Goal: Check status: Check status

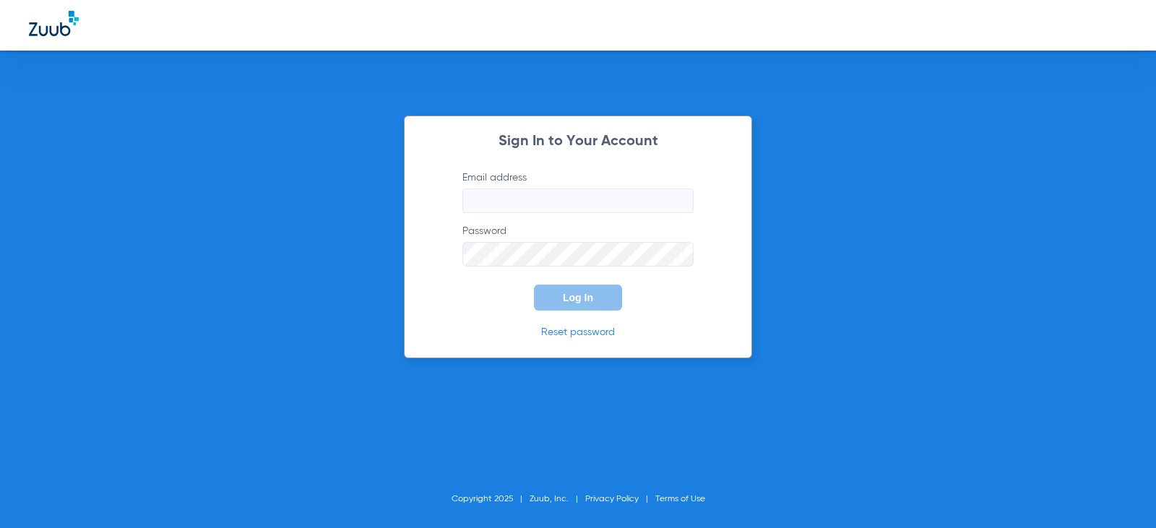
click at [608, 194] on input "Email address" at bounding box center [577, 201] width 231 height 25
type input "[EMAIL_ADDRESS][DOMAIN_NAME]"
click at [611, 291] on button "Log In" at bounding box center [578, 298] width 88 height 26
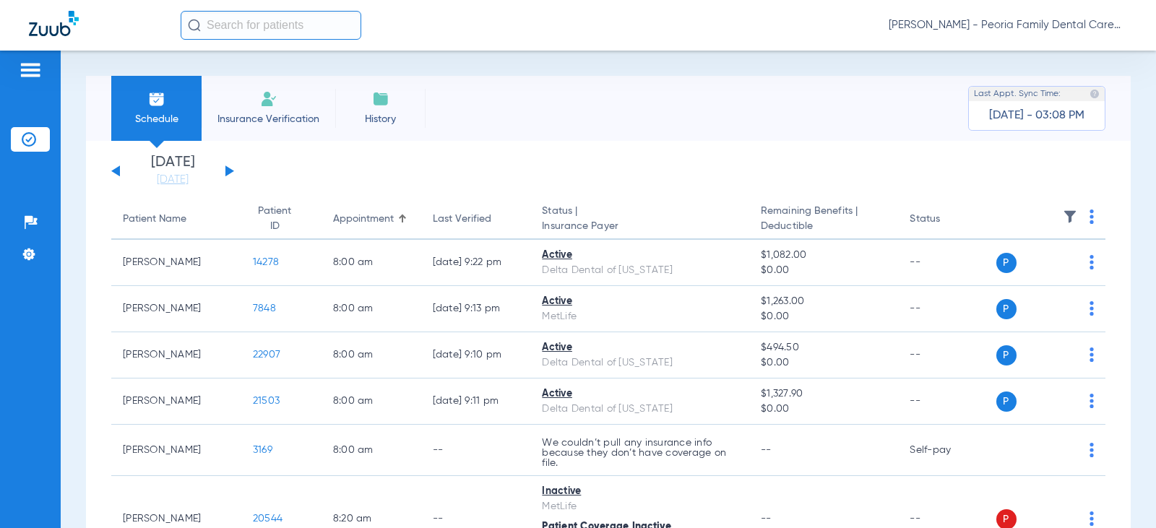
click at [230, 167] on div "[DATE] [DATE] [DATE] [DATE] [DATE] [DATE] [DATE] [DATE] [DATE] [DATE] [DATE] [D…" at bounding box center [172, 171] width 123 height 32
click at [230, 171] on button at bounding box center [229, 170] width 9 height 11
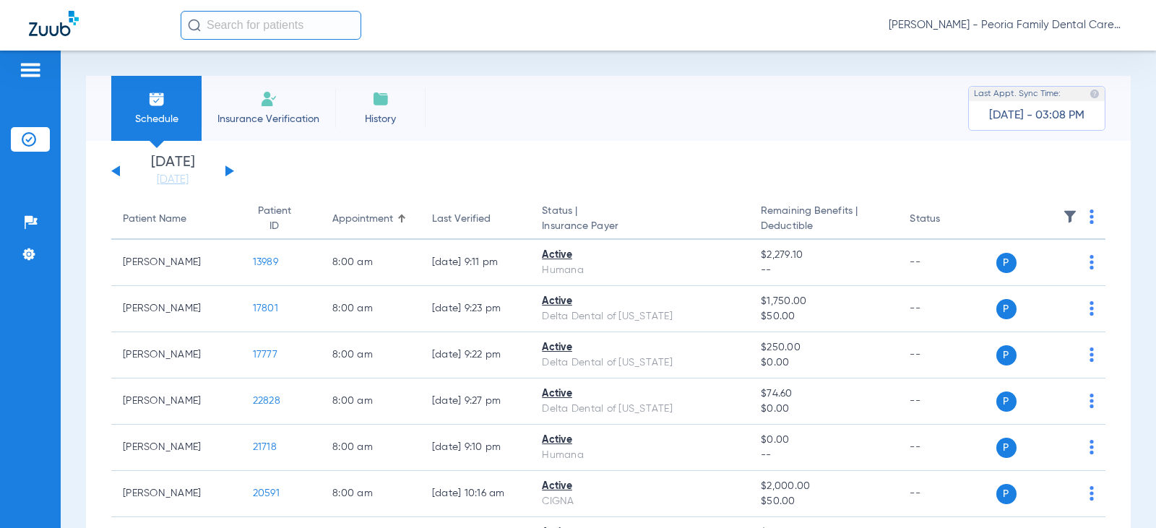
click at [115, 169] on button at bounding box center [115, 170] width 9 height 11
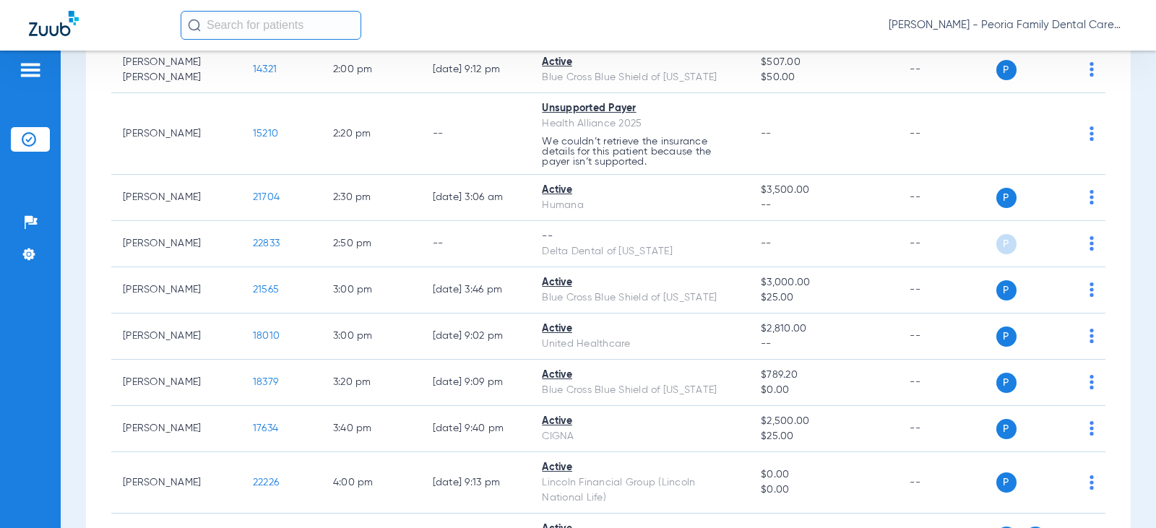
scroll to position [1805, 0]
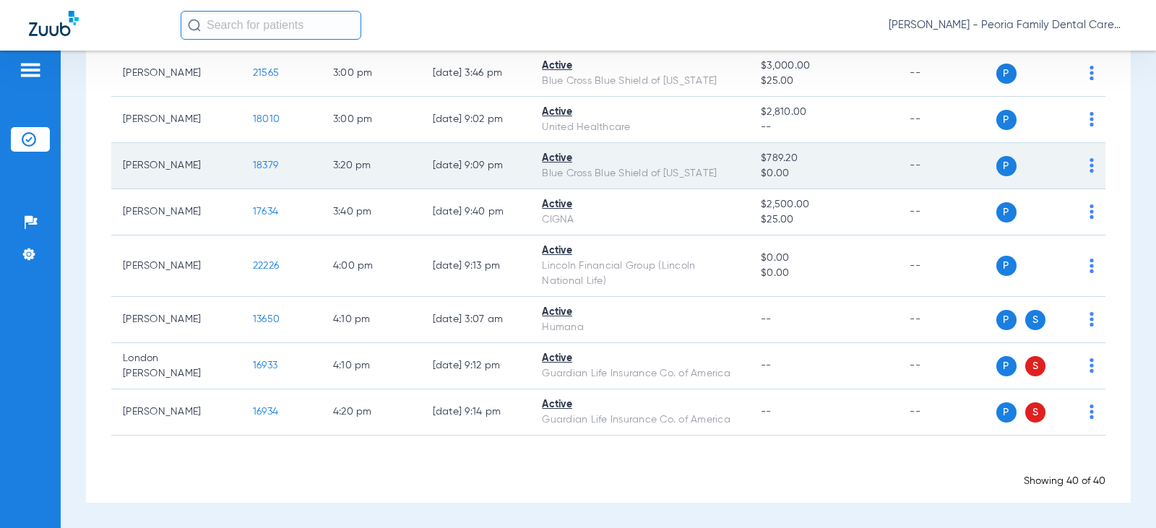
click at [259, 165] on span "18379" at bounding box center [265, 165] width 25 height 10
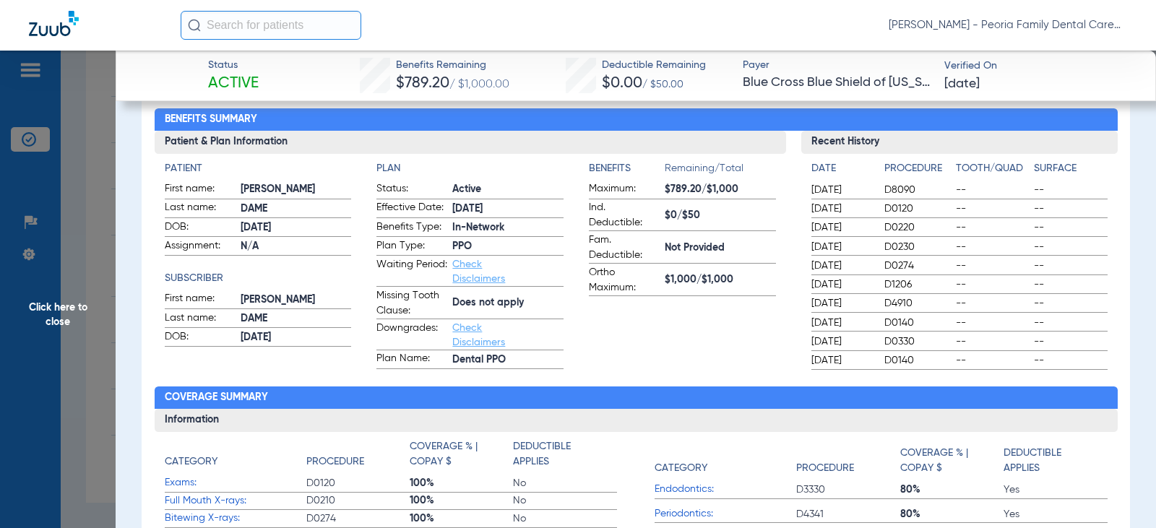
scroll to position [144, 0]
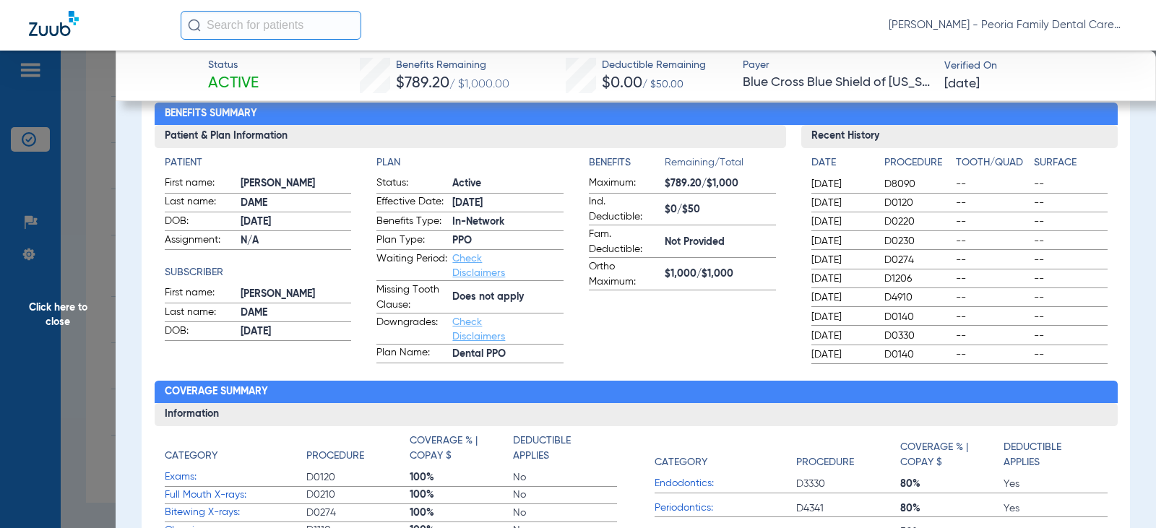
click at [59, 308] on span "Click here to close" at bounding box center [58, 315] width 116 height 528
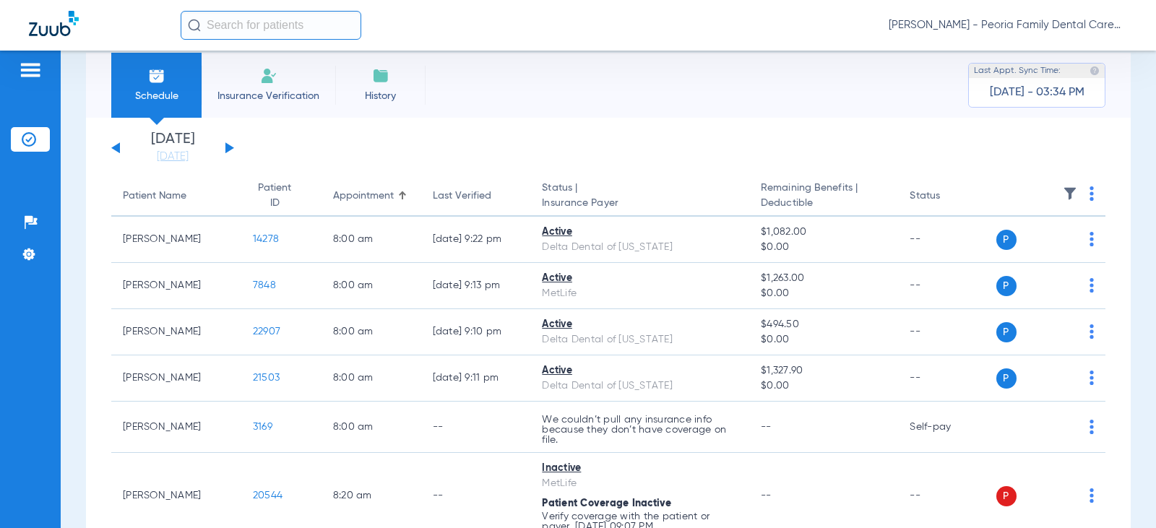
scroll to position [0, 0]
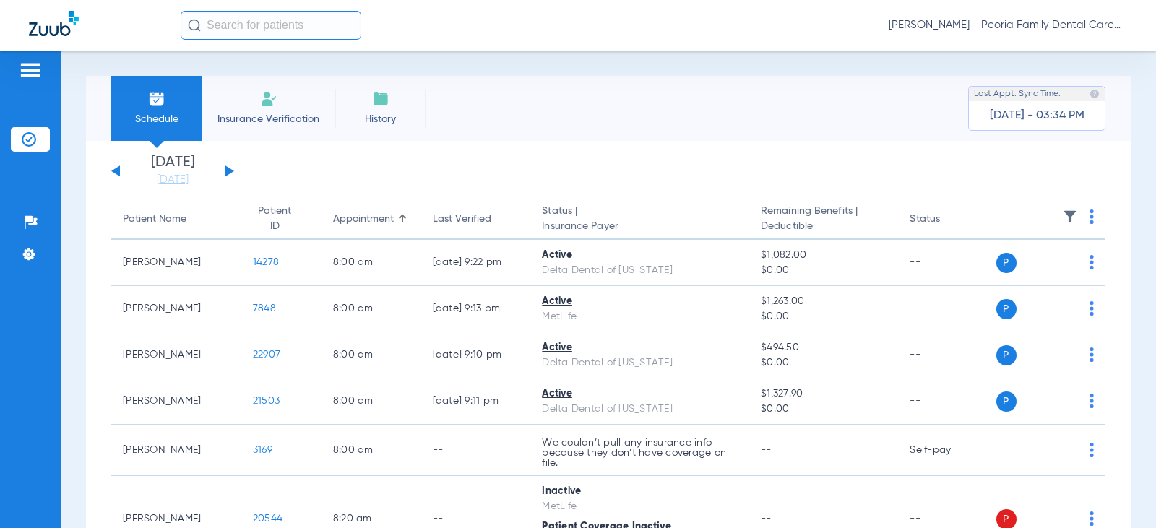
click at [230, 171] on button at bounding box center [229, 170] width 9 height 11
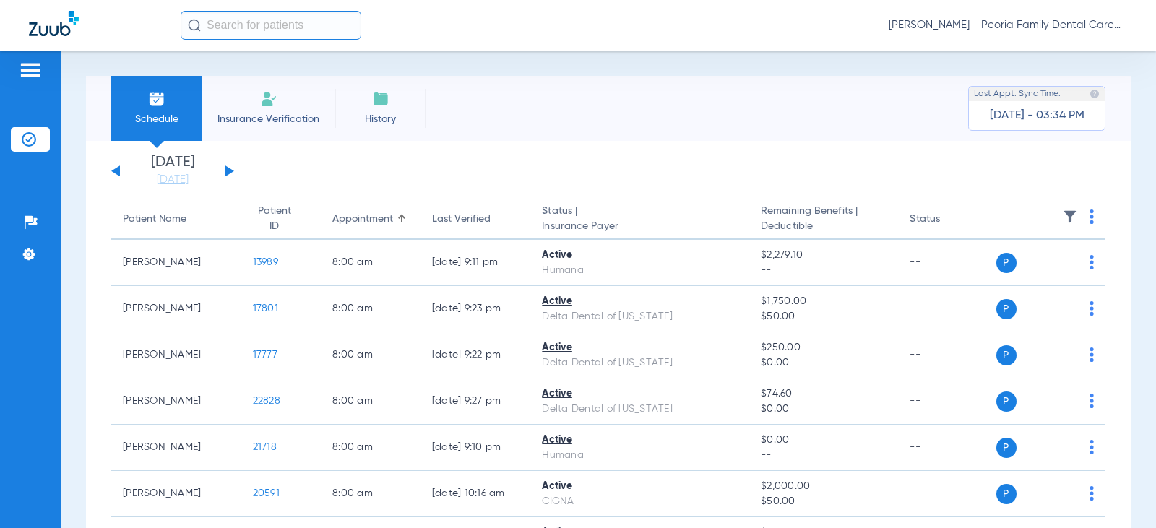
click at [230, 170] on button at bounding box center [229, 170] width 9 height 11
